Goal: Task Accomplishment & Management: Use online tool/utility

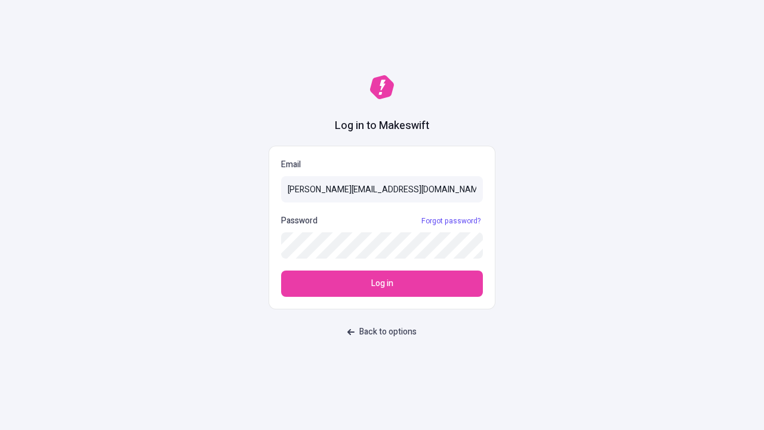
type input "sasha+test-ui@makeswift.com"
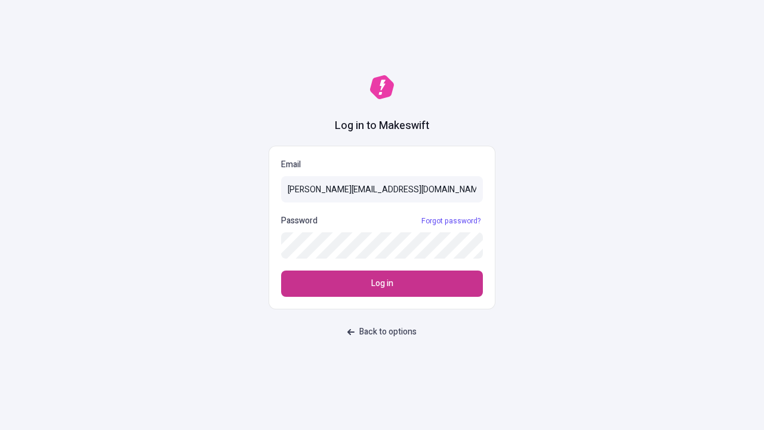
click at [382, 284] on span "Log in" at bounding box center [382, 283] width 22 height 13
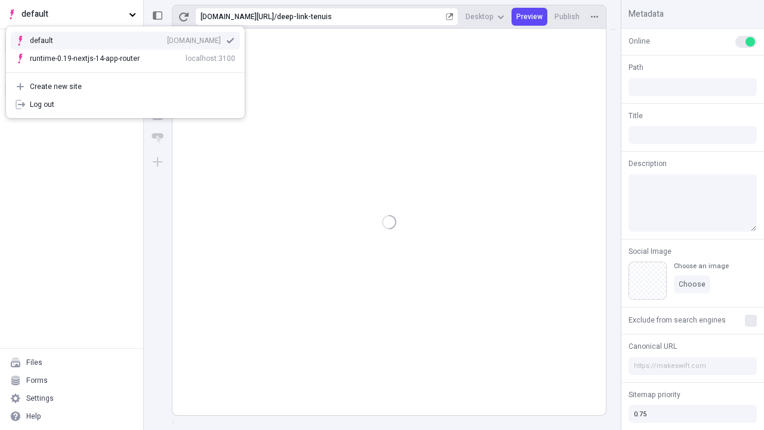
click at [167, 38] on div "[DOMAIN_NAME]" at bounding box center [194, 41] width 54 height 10
type input "/deep-link-tenuis"
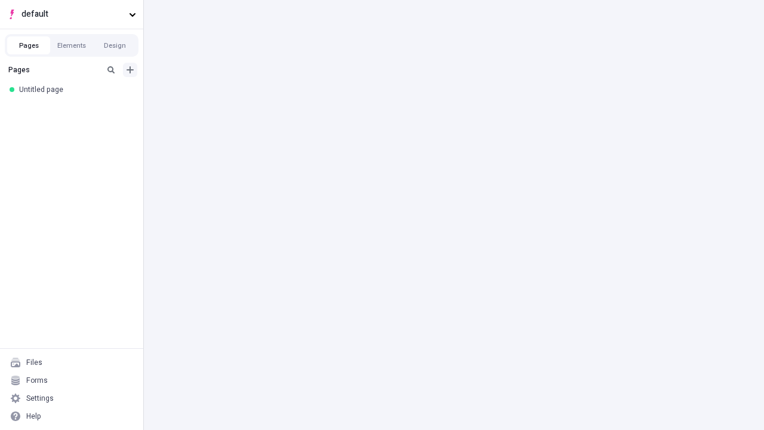
click at [130, 70] on icon "Add new" at bounding box center [130, 69] width 7 height 7
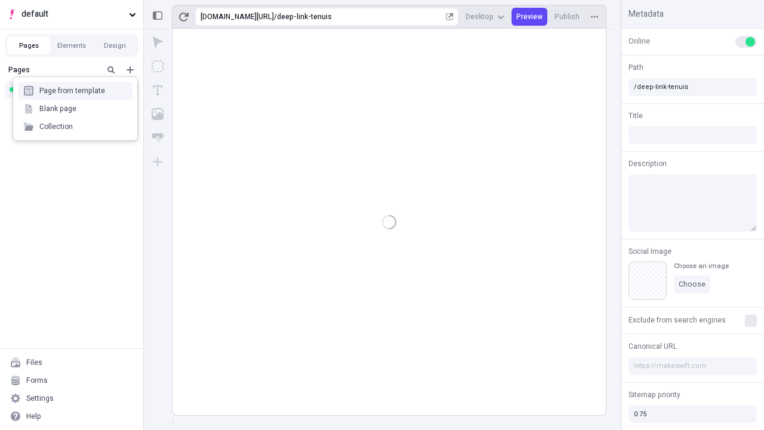
click at [75, 109] on div "Blank page" at bounding box center [75, 109] width 115 height 18
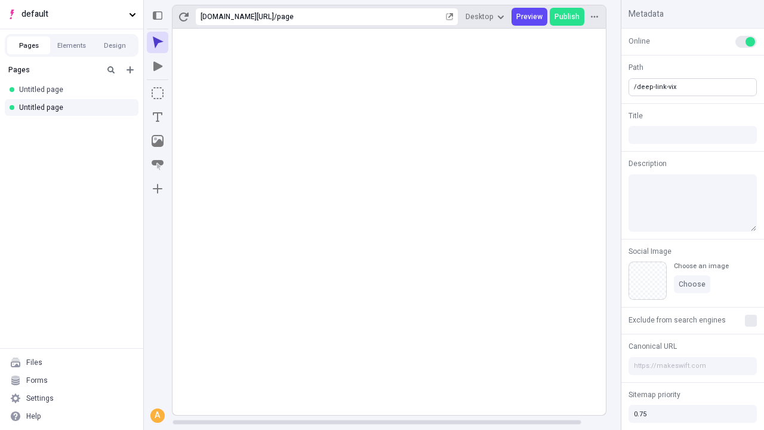
type input "/deep-link-vix"
click at [130, 70] on icon "Add new" at bounding box center [130, 69] width 7 height 7
click at [75, 109] on div "Blank page" at bounding box center [75, 111] width 115 height 18
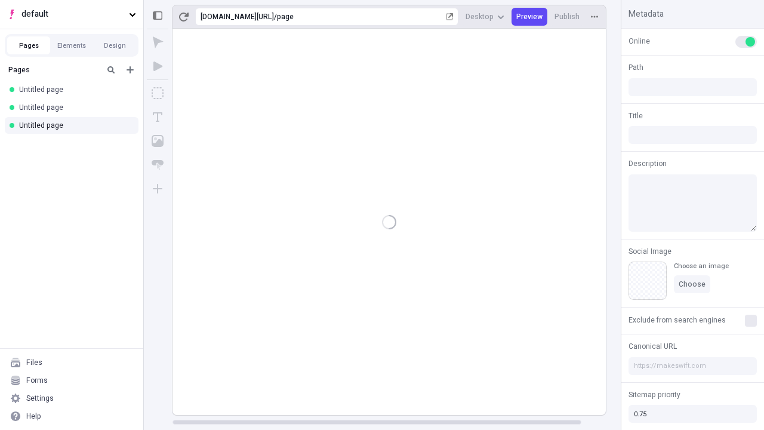
type input "/page"
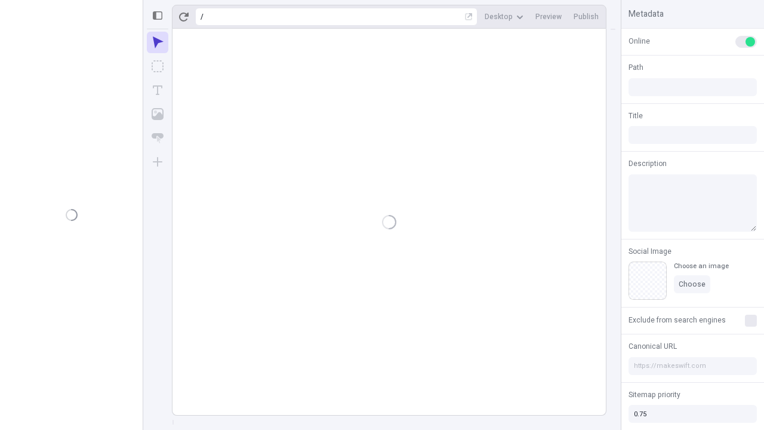
type input "/deep-link-vix"
